Goal: Task Accomplishment & Management: Manage account settings

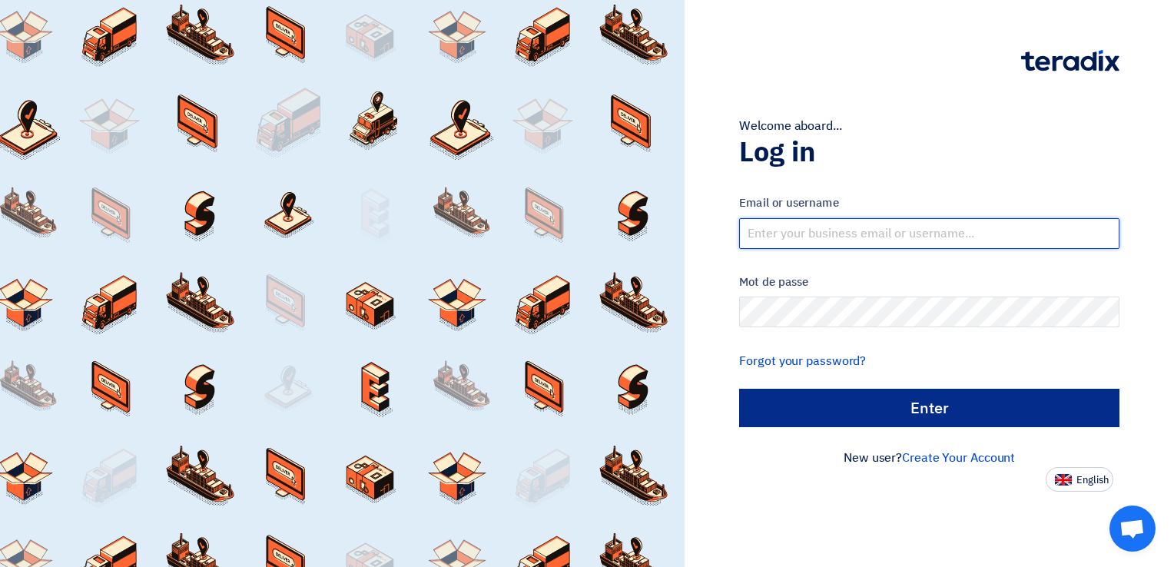
type input "[PERSON_NAME][EMAIL_ADDRESS][DOMAIN_NAME]"
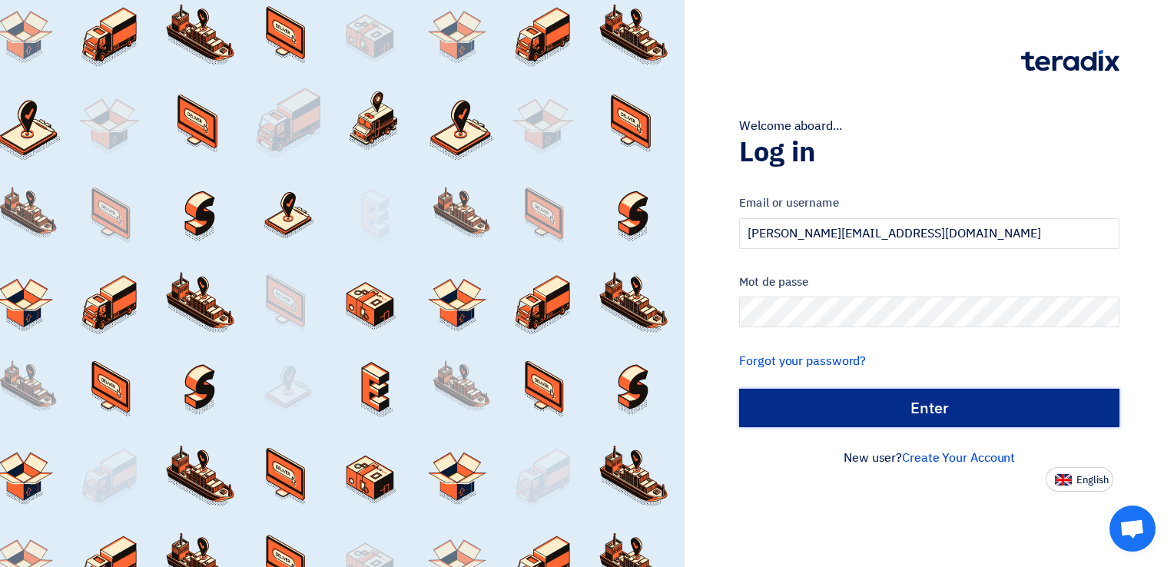
click at [970, 410] on input "الدخول" at bounding box center [929, 408] width 380 height 38
type input "Sign in"
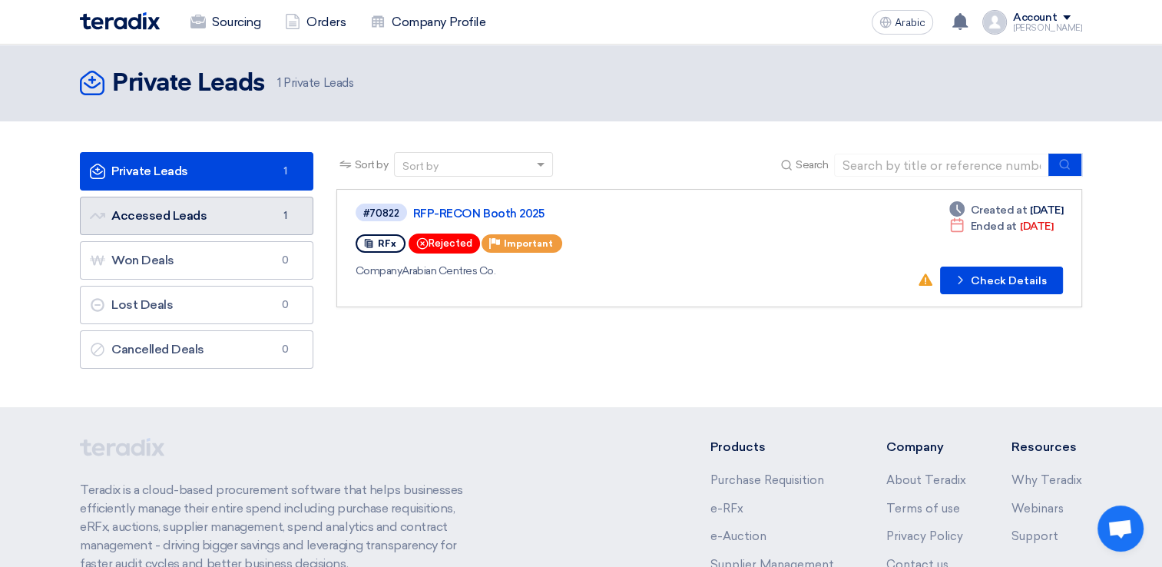
click at [167, 206] on link "Accessed Leads Accessed Leads 1" at bounding box center [197, 216] width 234 height 38
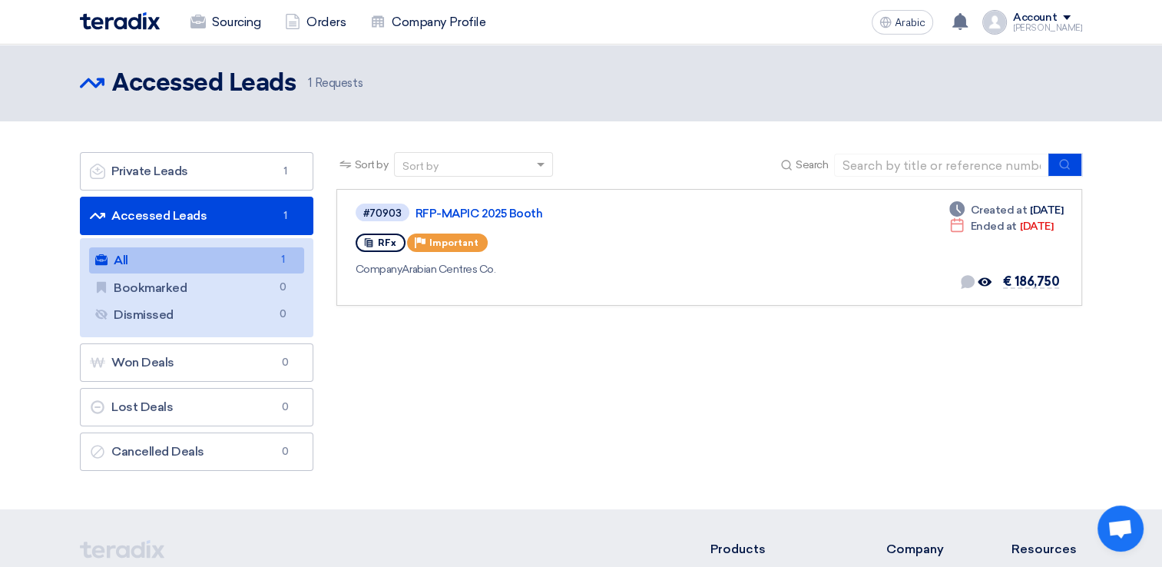
click at [337, 79] on font "Requests" at bounding box center [339, 83] width 48 height 14
click at [448, 215] on link "RFP-MAPIC 2025 Booth" at bounding box center [608, 214] width 384 height 14
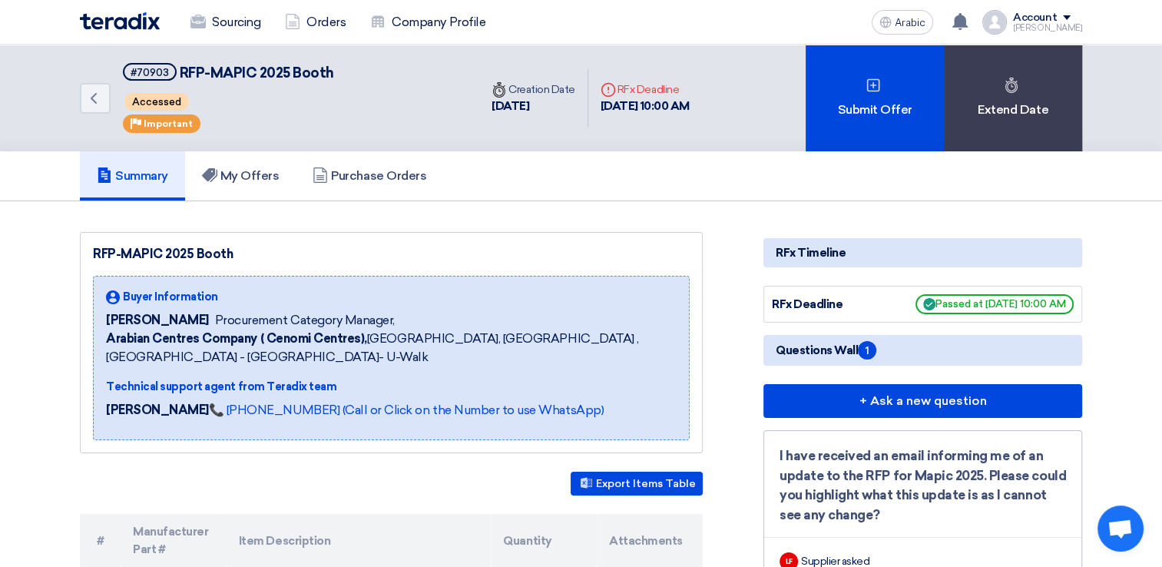
click at [861, 344] on span "1" at bounding box center [867, 350] width 18 height 18
click at [823, 354] on font "Questions Wall" at bounding box center [817, 350] width 82 height 14
click at [854, 352] on font "Questions Wall" at bounding box center [817, 350] width 82 height 14
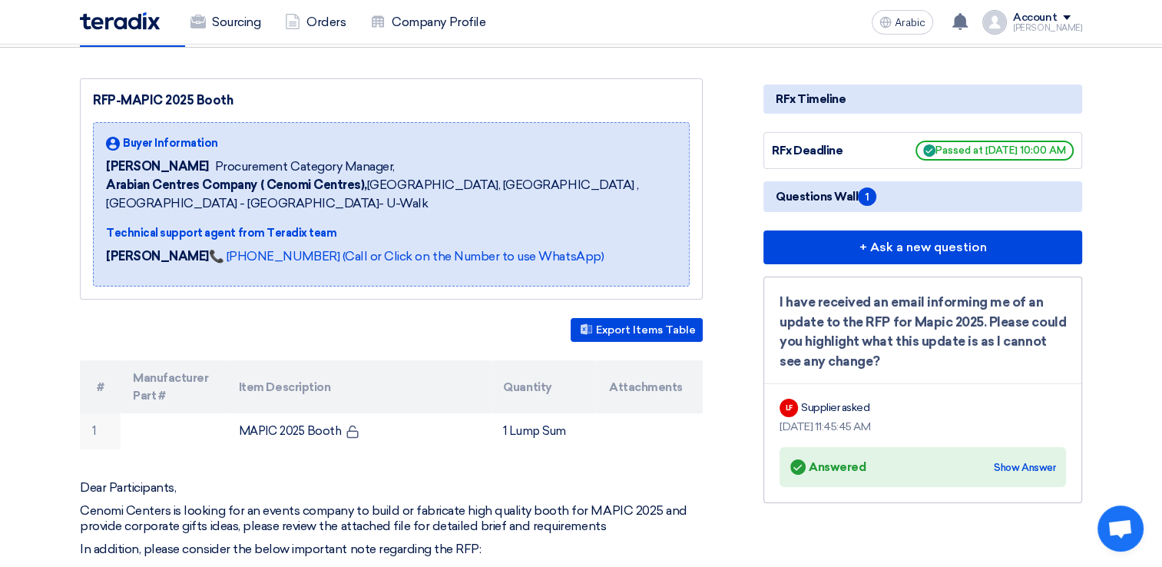
scroll to position [77, 0]
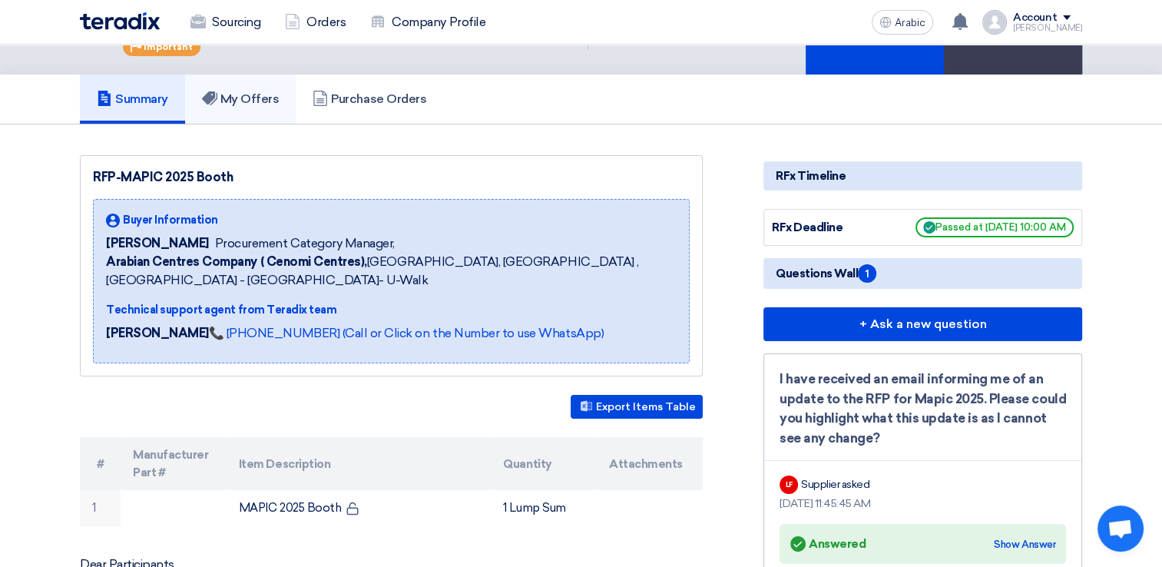
click at [250, 98] on font "My Offers" at bounding box center [249, 98] width 59 height 15
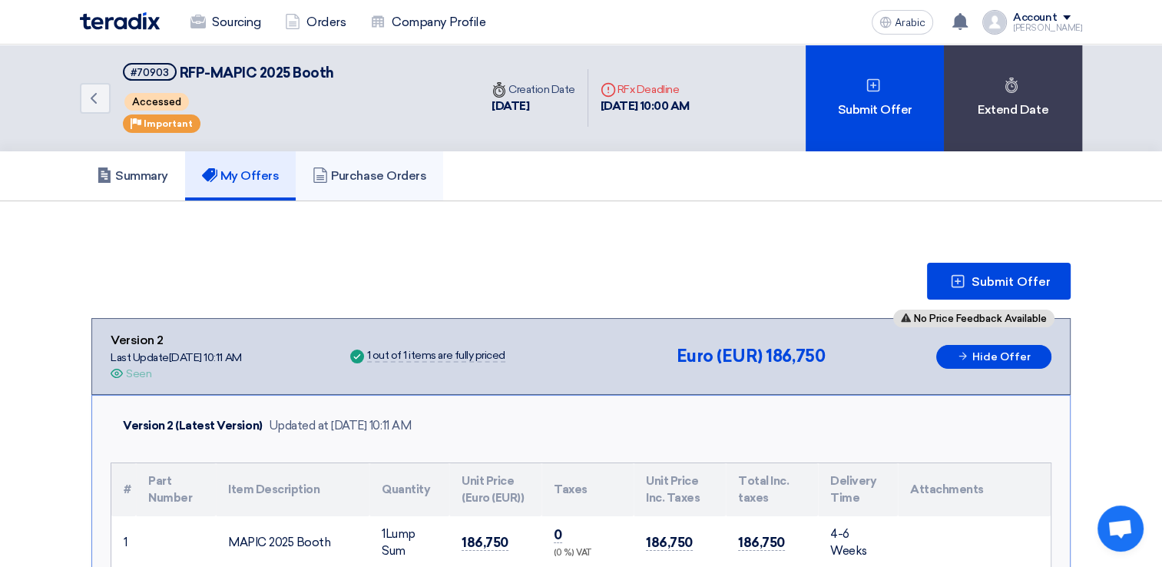
click at [353, 172] on font "Purchase Orders" at bounding box center [378, 175] width 95 height 15
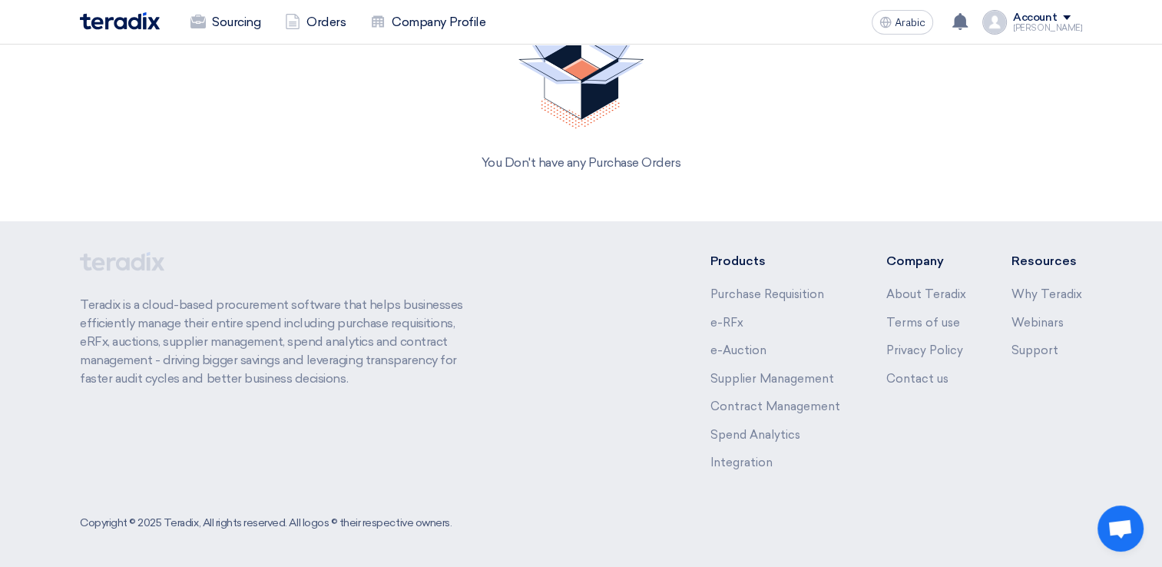
scroll to position [82, 0]
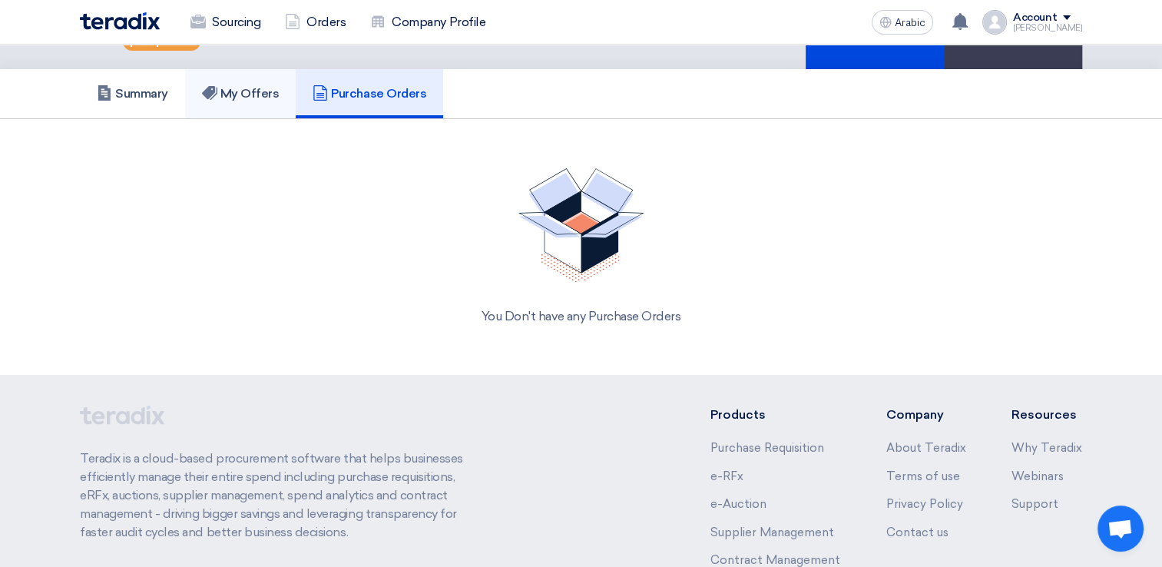
click at [255, 106] on link "My Offers" at bounding box center [240, 93] width 111 height 49
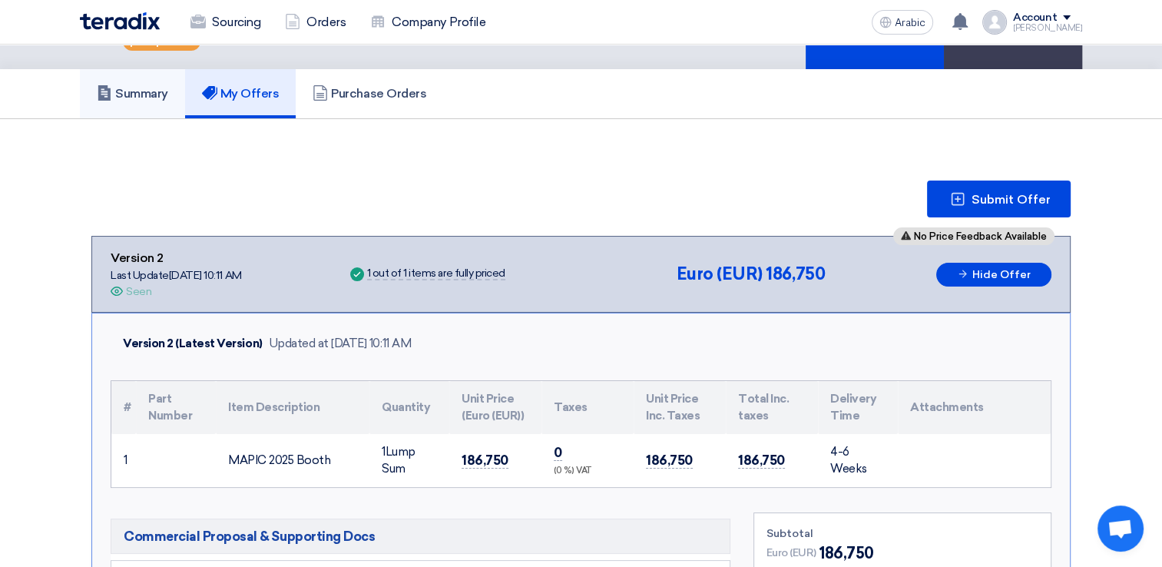
click at [157, 92] on font "Summary" at bounding box center [141, 93] width 53 height 15
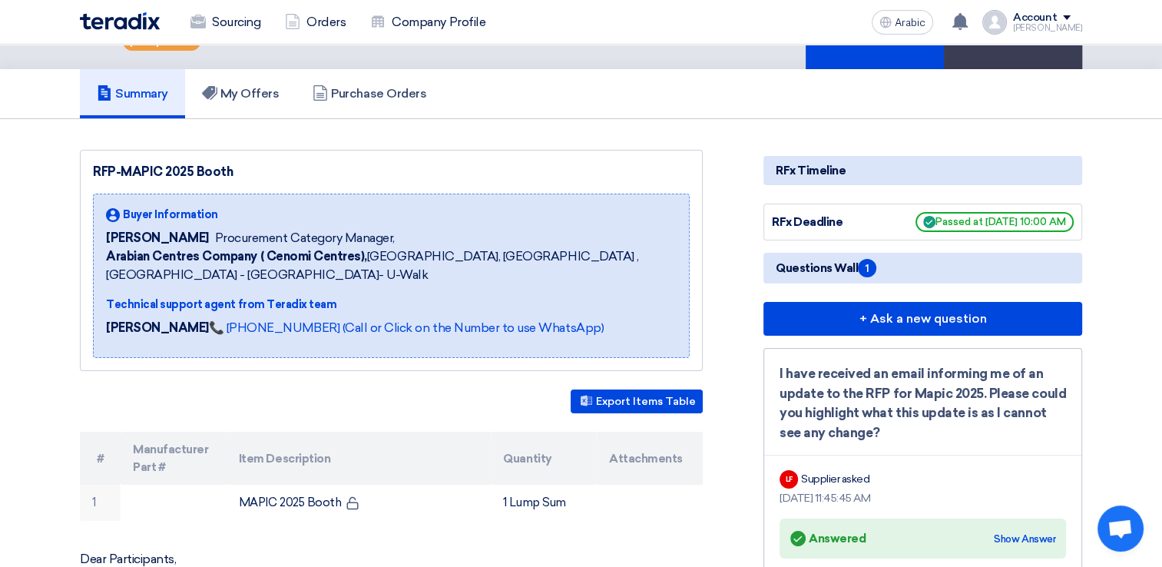
click at [837, 167] on div "RFx Timeline" at bounding box center [923, 170] width 319 height 29
click at [999, 227] on span "Passed at [DATE] 10:00 AM" at bounding box center [995, 222] width 158 height 20
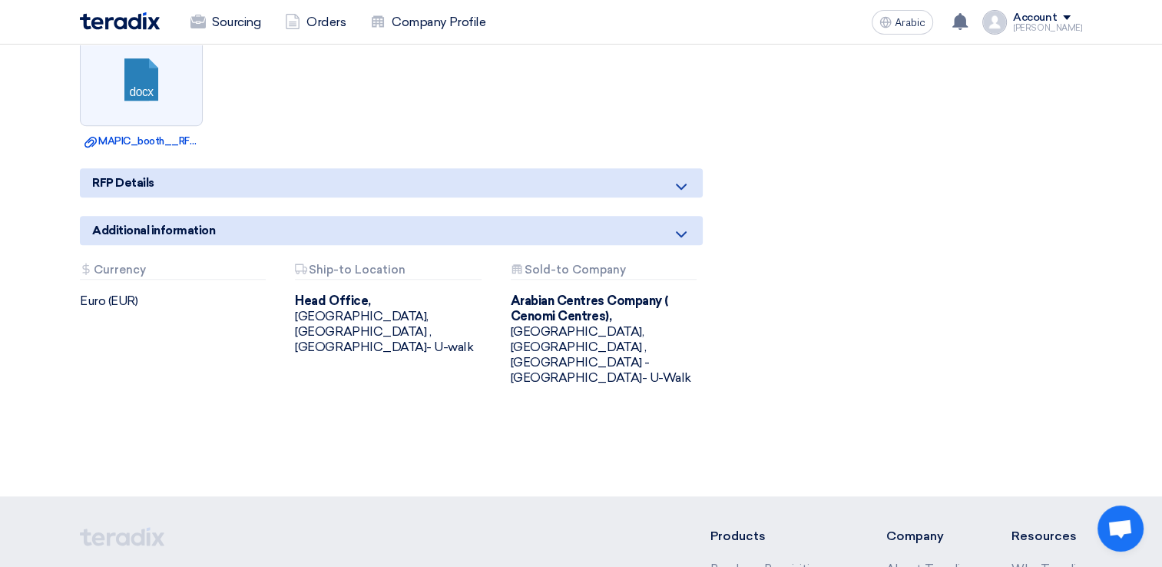
scroll to position [927, 0]
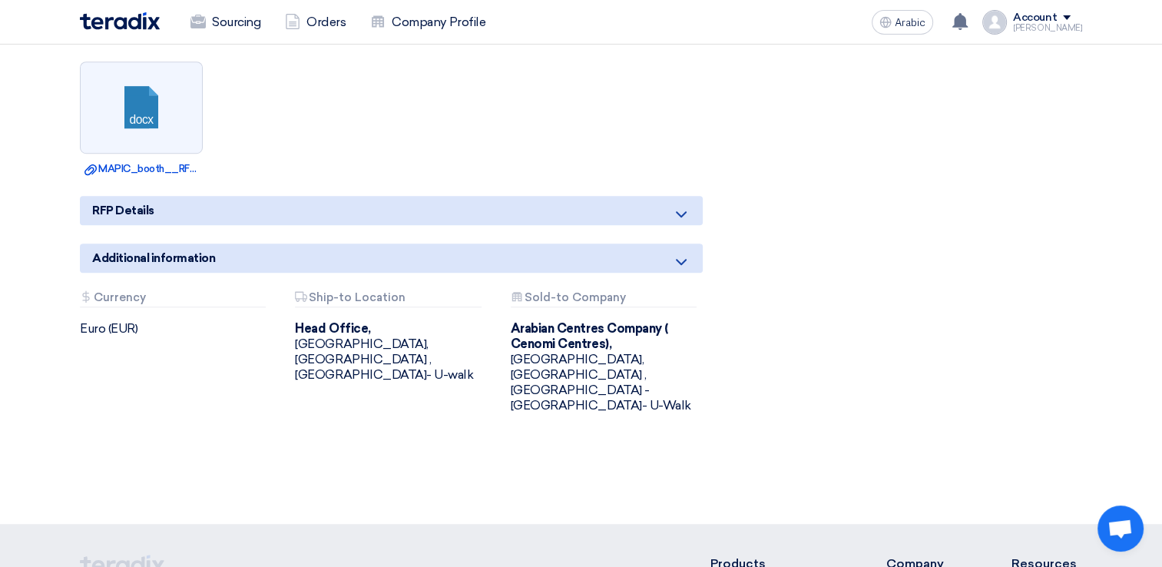
click at [680, 254] on icon at bounding box center [681, 262] width 18 height 18
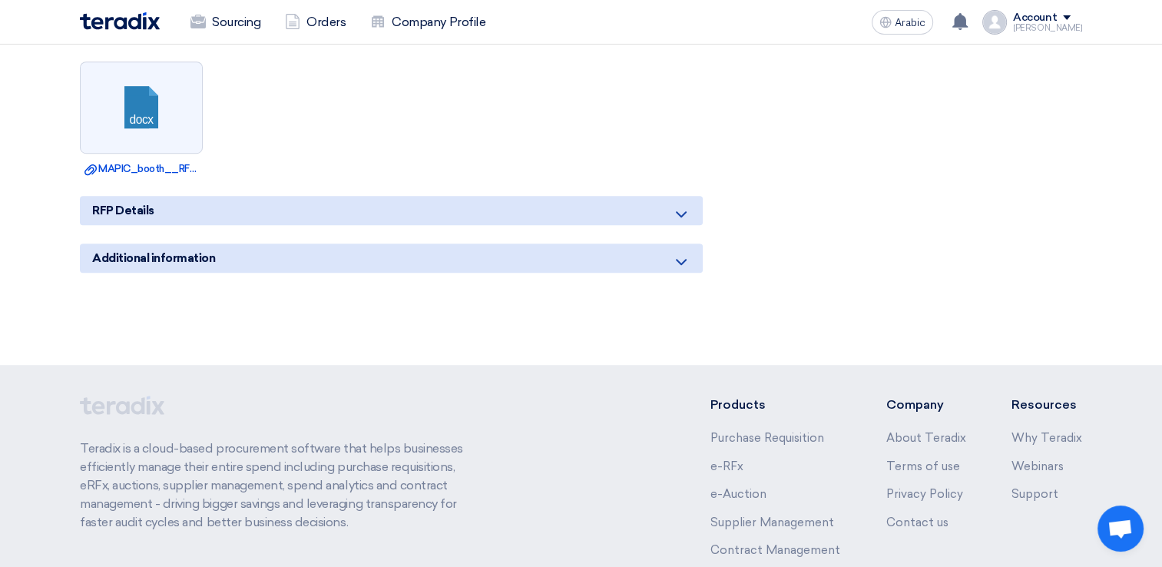
click at [679, 255] on icon at bounding box center [681, 262] width 18 height 18
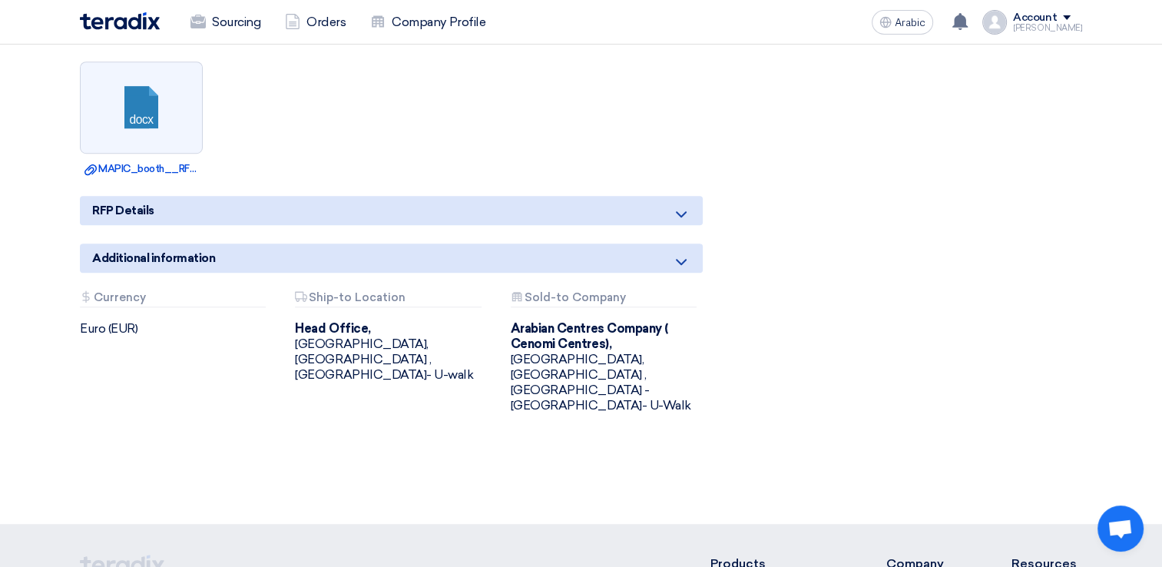
click at [677, 214] on icon at bounding box center [681, 214] width 18 height 18
click at [682, 208] on icon at bounding box center [681, 214] width 18 height 18
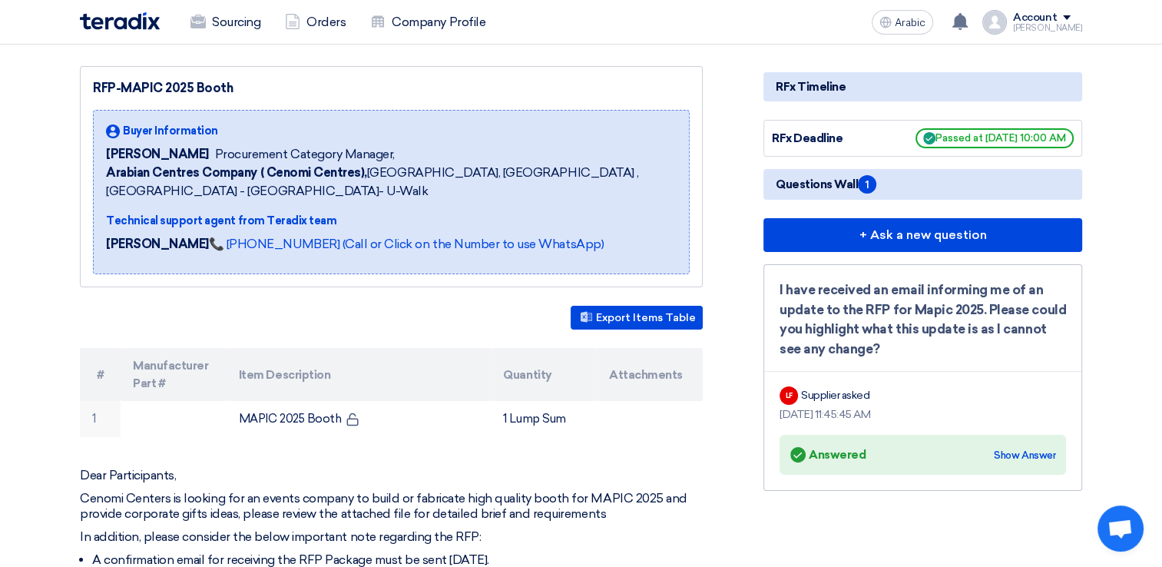
scroll to position [159, 0]
